Goal: Transaction & Acquisition: Purchase product/service

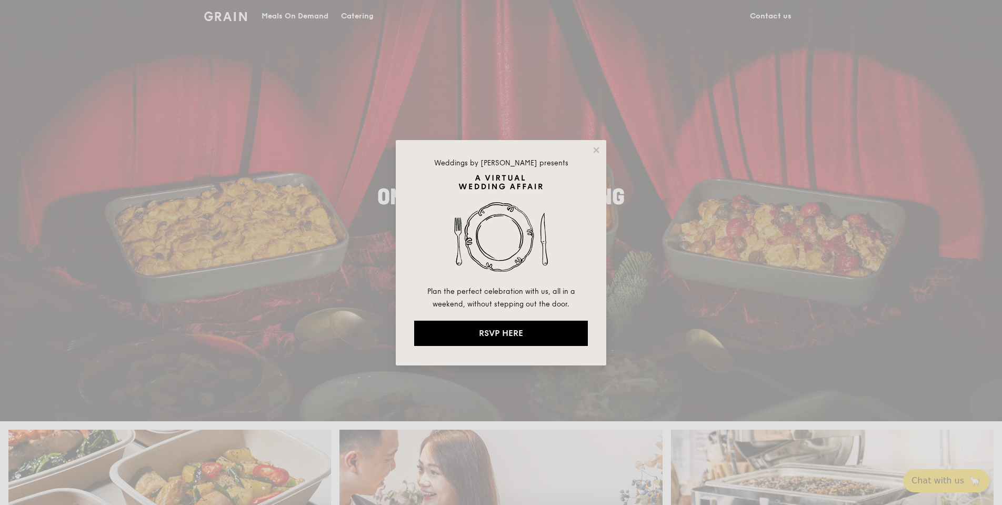
click at [602, 150] on div "Weddings by Grain presents Plan the perfect celebration with us, all in a weeke…" at bounding box center [501, 252] width 210 height 225
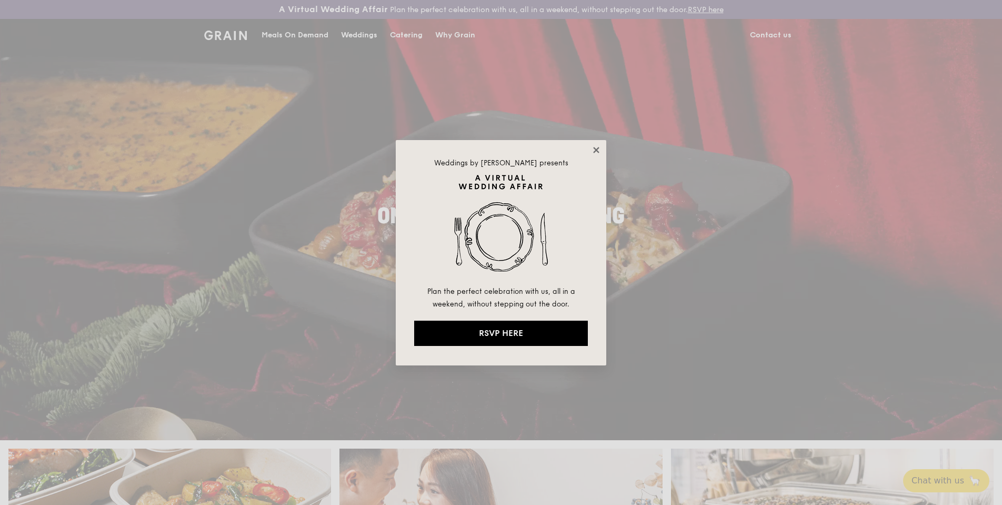
click at [597, 151] on icon at bounding box center [596, 150] width 6 height 6
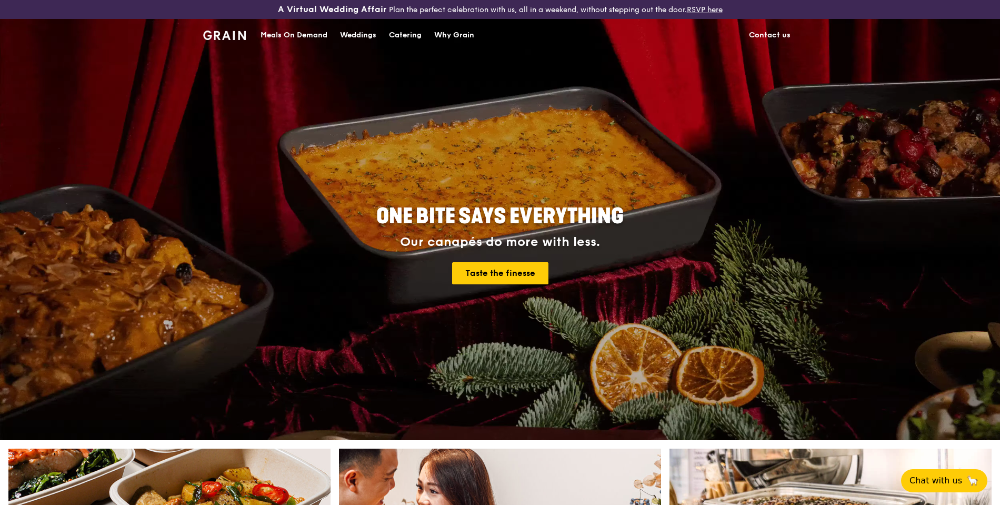
click at [405, 30] on div "Catering" at bounding box center [405, 35] width 33 height 32
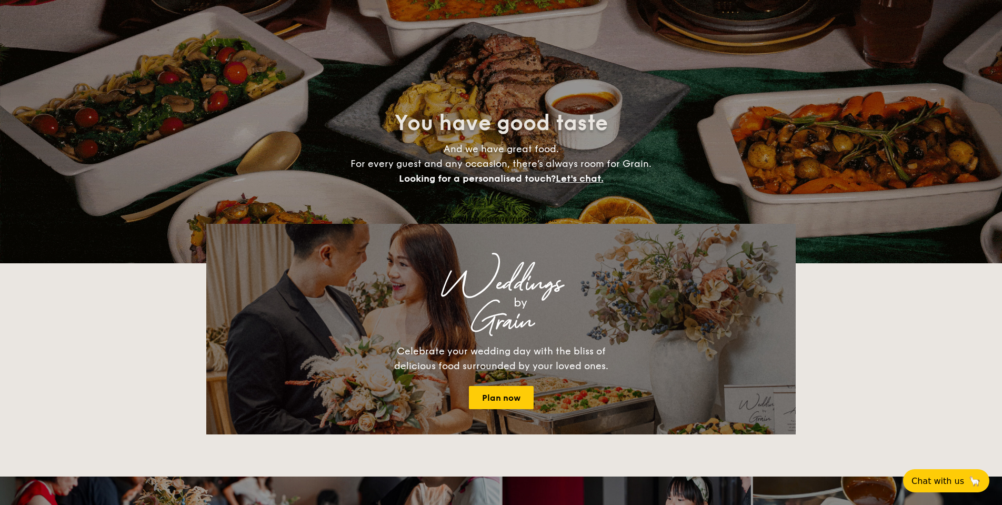
select select
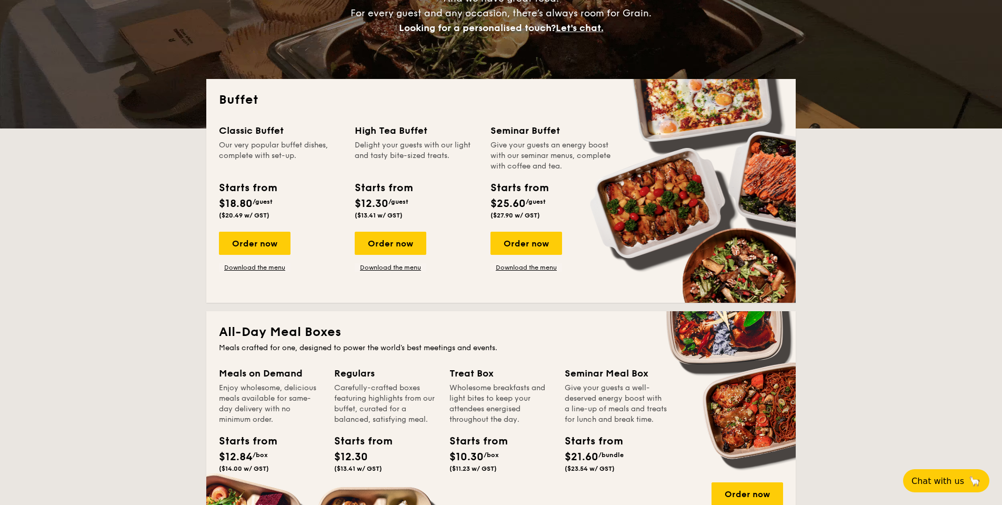
scroll to position [187, 0]
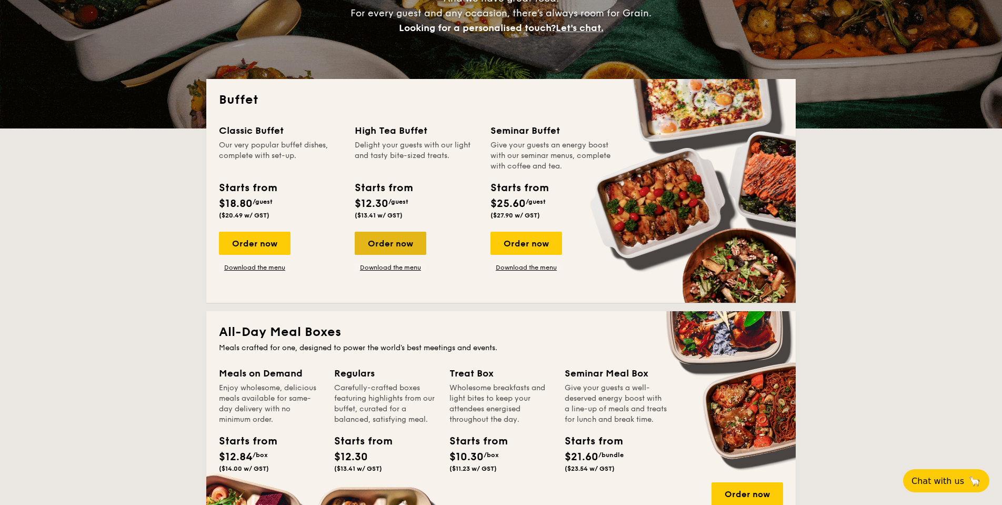
click at [382, 243] on div "Order now" at bounding box center [391, 242] width 72 height 23
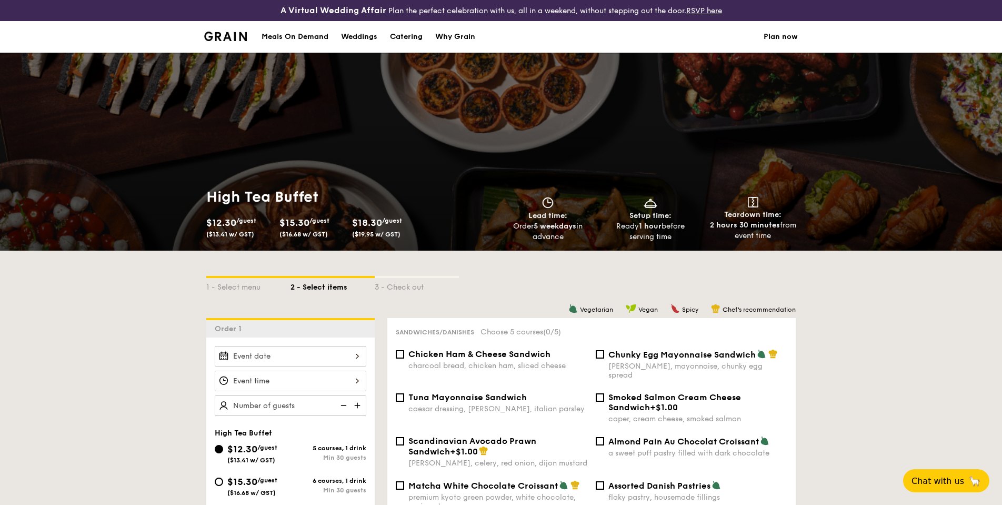
scroll to position [187, 0]
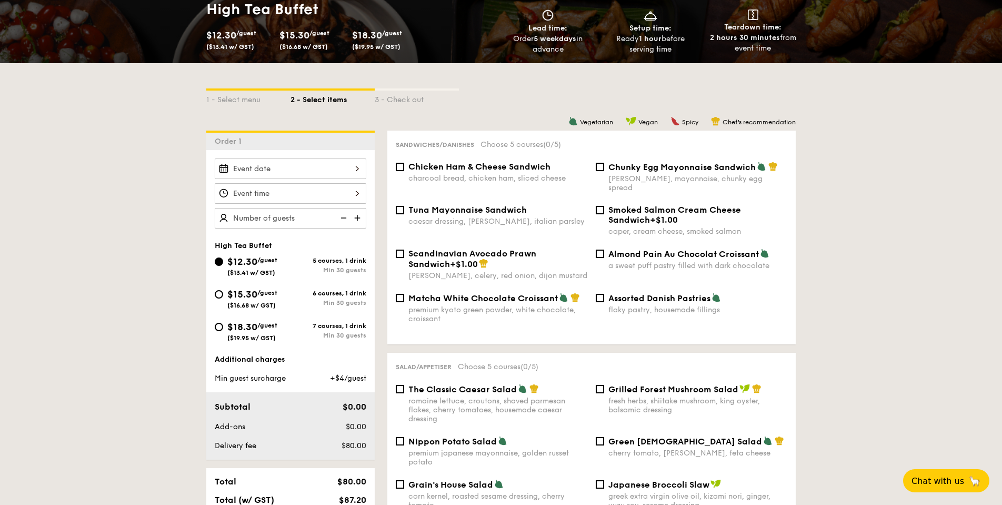
select select
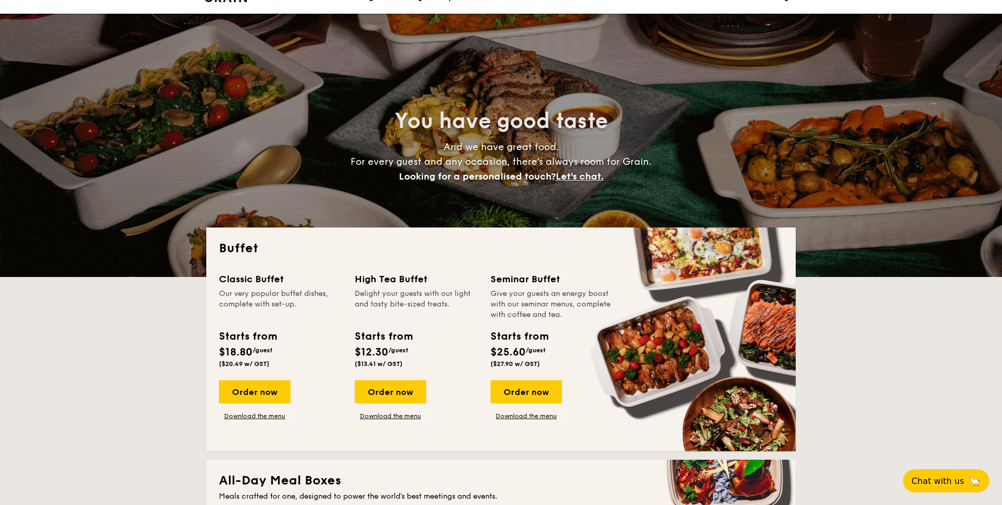
scroll to position [65, 0]
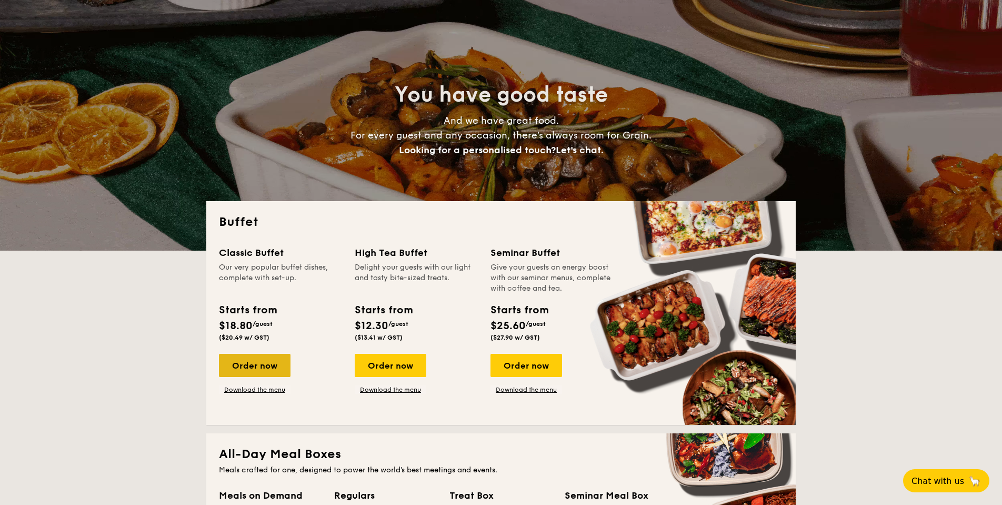
click at [248, 362] on div "Order now" at bounding box center [255, 365] width 72 height 23
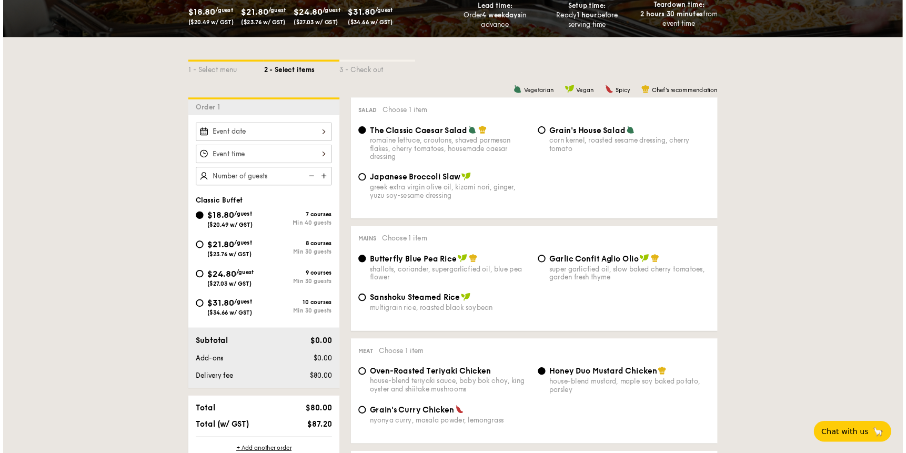
scroll to position [261, 0]
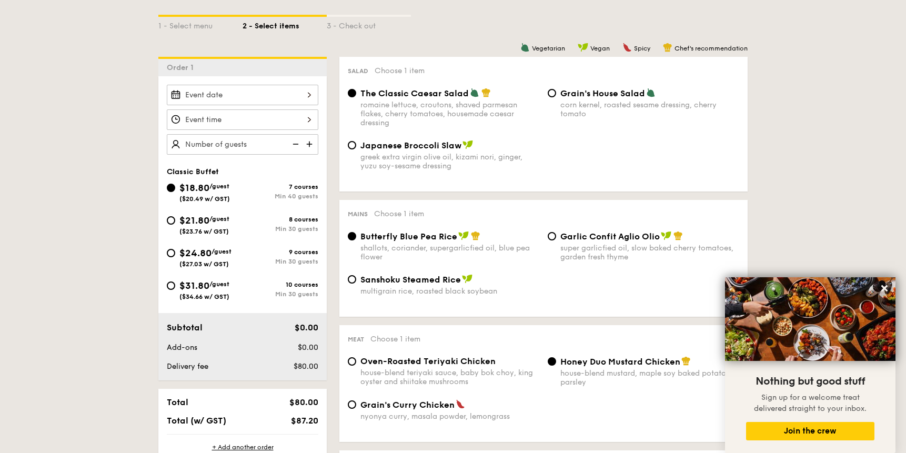
click at [209, 219] on span "$21.80" at bounding box center [194, 221] width 30 height 12
click at [175, 219] on input "$21.80 /guest ($23.76 w/ GST) 8 courses Min 30 guests" at bounding box center [171, 220] width 8 height 8
radio input "true"
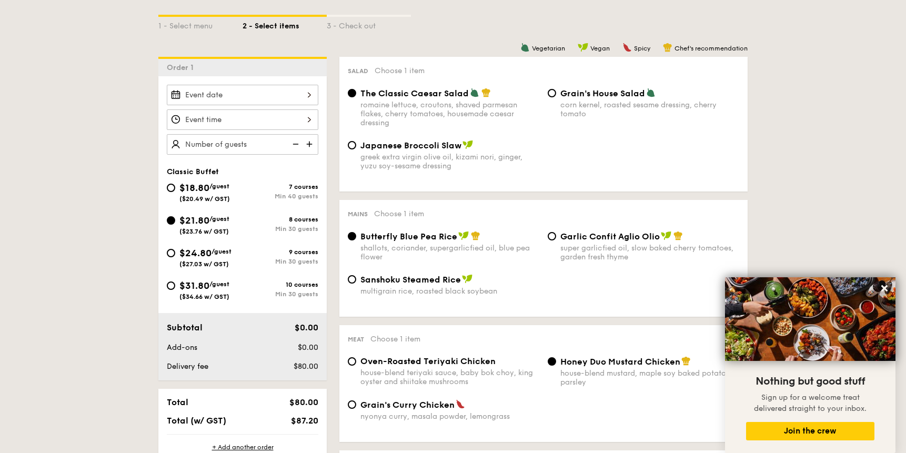
radio input "true"
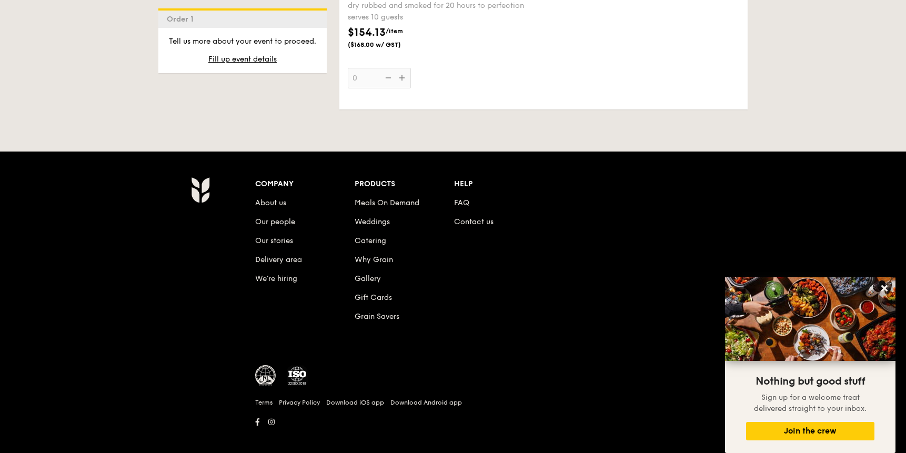
scroll to position [2494, 0]
